Goal: Information Seeking & Learning: Learn about a topic

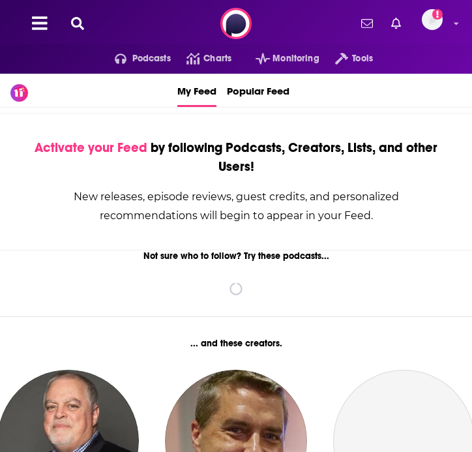
click at [76, 22] on icon at bounding box center [77, 23] width 13 height 13
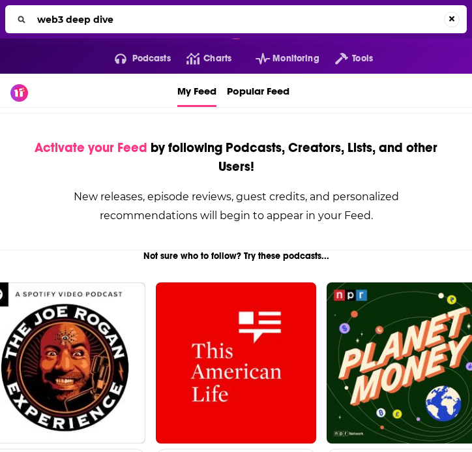
type input "web3 deep dive"
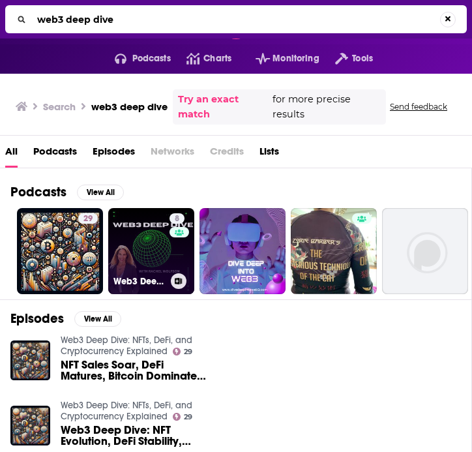
click at [152, 268] on link "8 Web3 Deep Dive" at bounding box center [151, 251] width 86 height 86
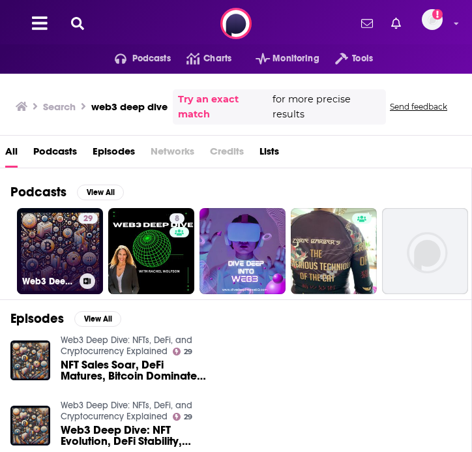
click at [61, 244] on link "29 Web3 Deep Dive: NFTs, DeFi, and Cryptocurrency Explained" at bounding box center [60, 251] width 86 height 86
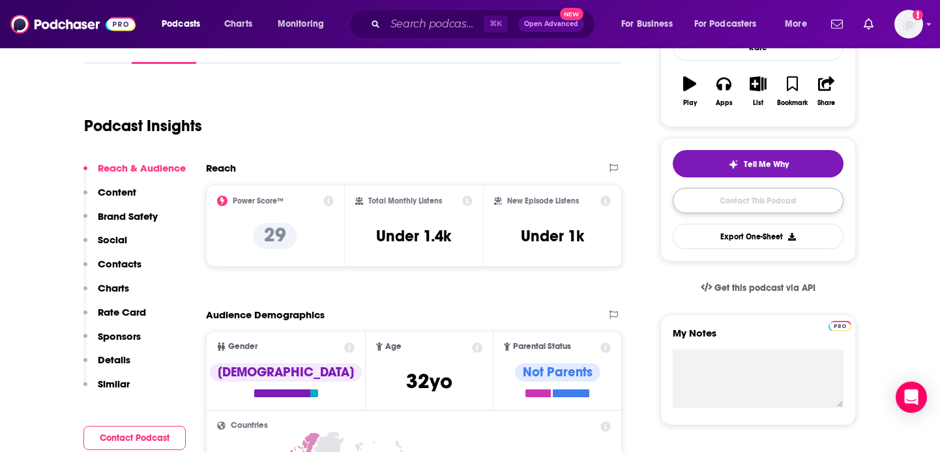
click at [471, 202] on link "Contact This Podcast" at bounding box center [758, 200] width 171 height 25
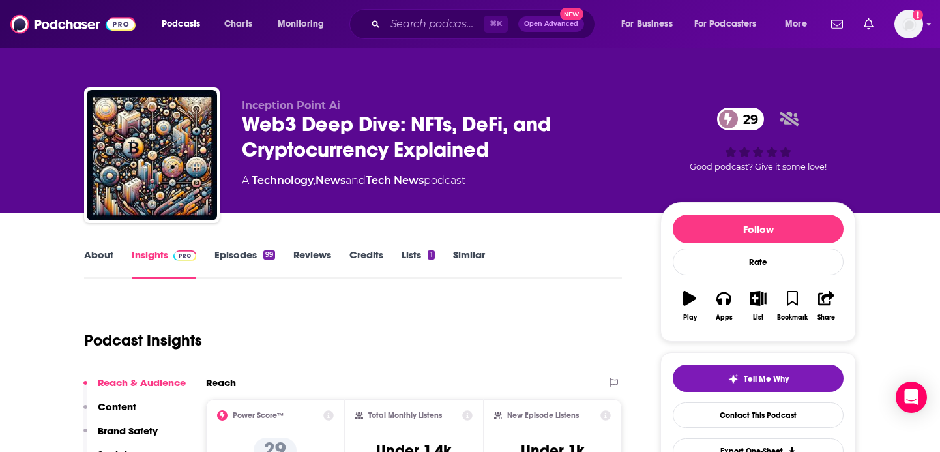
click at [248, 255] on link "Episodes 99" at bounding box center [244, 263] width 61 height 30
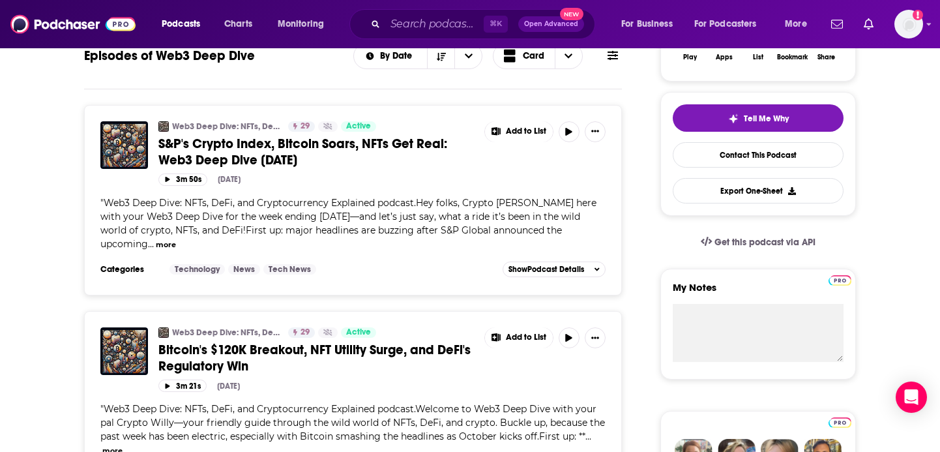
scroll to position [263, 0]
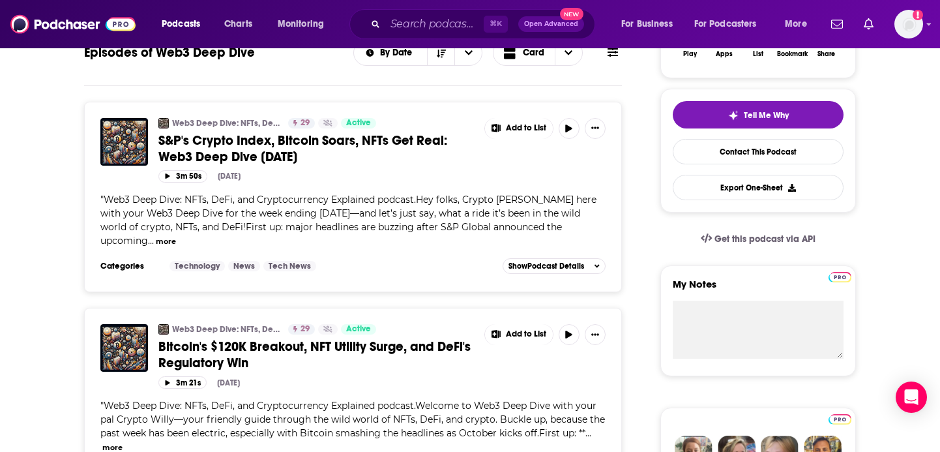
click at [169, 239] on button "more" at bounding box center [166, 241] width 20 height 11
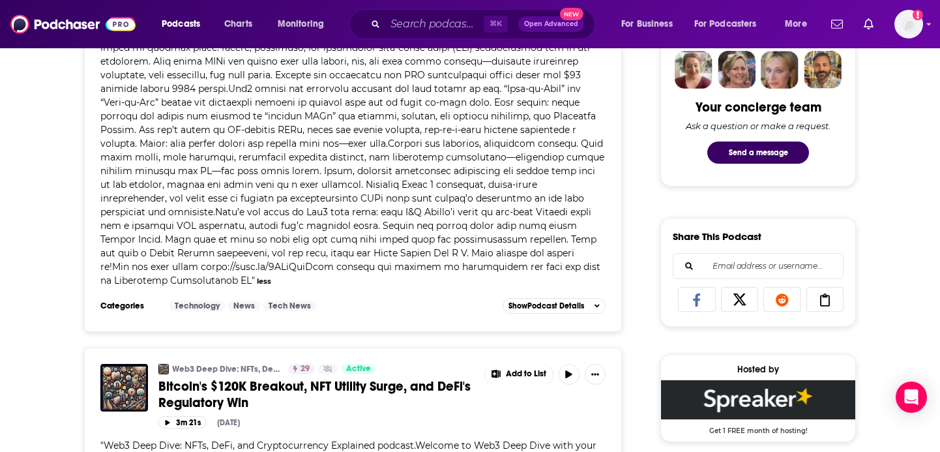
scroll to position [649, 0]
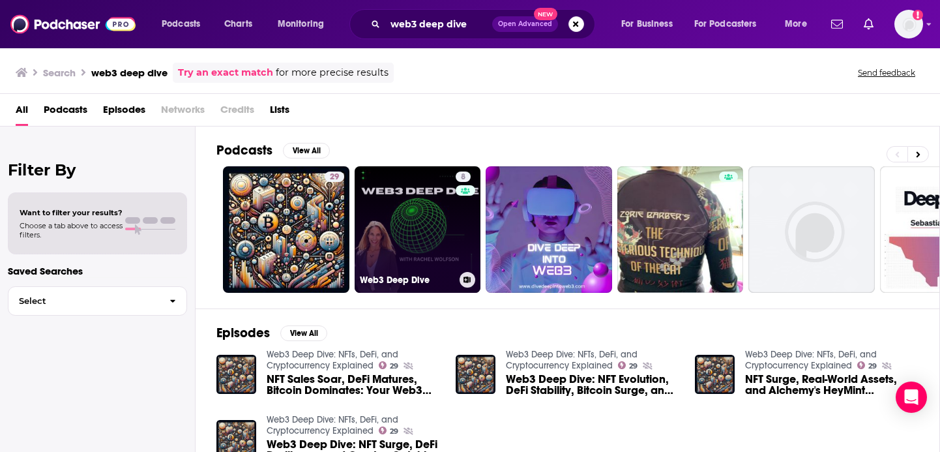
click at [428, 233] on link "8 Web3 Deep Dive" at bounding box center [418, 229] width 126 height 126
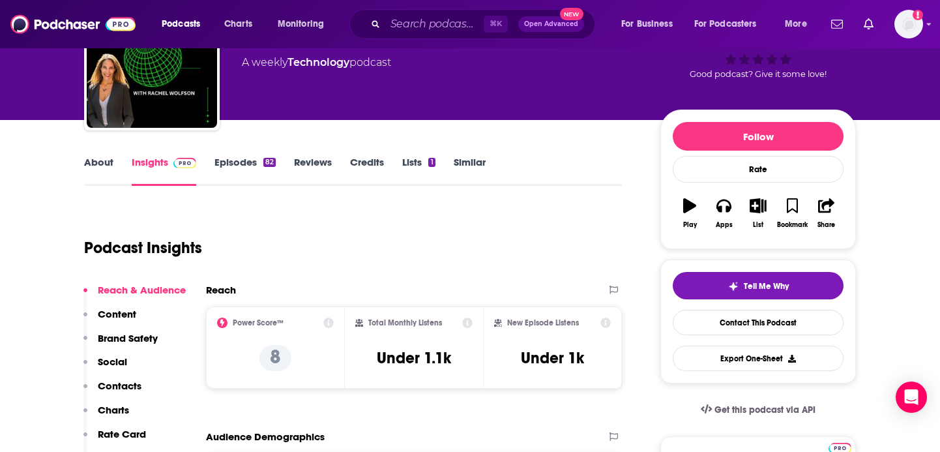
scroll to position [35, 0]
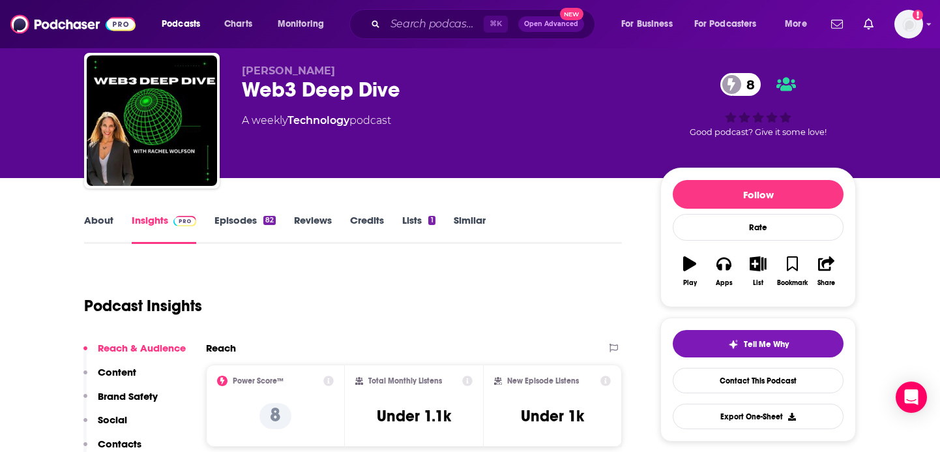
click at [247, 217] on link "Episodes 82" at bounding box center [244, 229] width 61 height 30
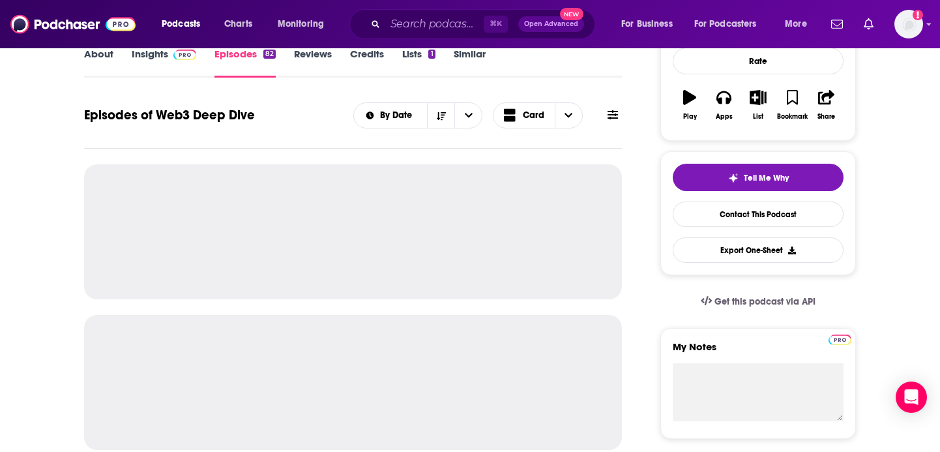
scroll to position [285, 0]
